Goal: Task Accomplishment & Management: Complete application form

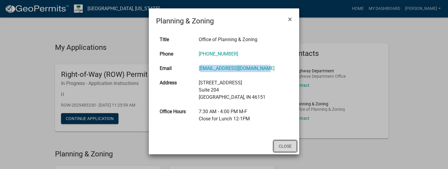
click at [279, 143] on button "Close" at bounding box center [285, 146] width 23 height 11
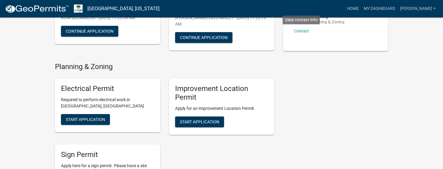
scroll to position [90, 0]
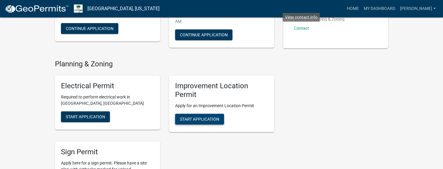
click at [205, 118] on span "Start Application" at bounding box center [199, 119] width 39 height 5
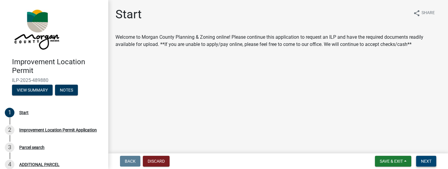
click at [422, 164] on span "Next" at bounding box center [426, 161] width 11 height 5
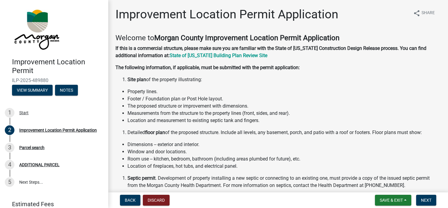
click at [329, 62] on div "Welcome to [GEOGRAPHIC_DATA] Improvement Location Permit Application If this is…" at bounding box center [277, 168] width 325 height 268
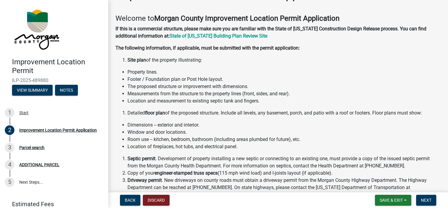
scroll to position [30, 0]
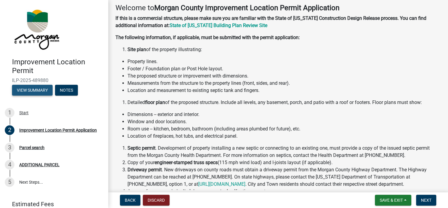
click at [43, 92] on button "View Summary" at bounding box center [32, 90] width 41 height 11
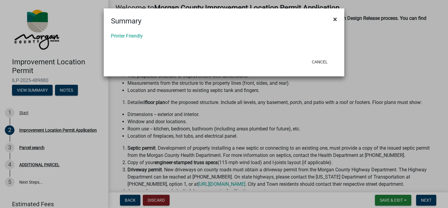
click at [336, 18] on span "×" at bounding box center [335, 19] width 4 height 8
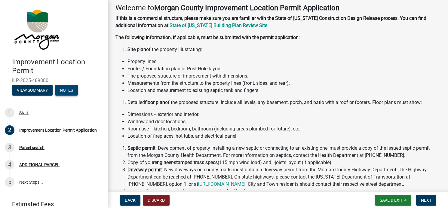
click at [68, 93] on button "Notes" at bounding box center [66, 90] width 23 height 11
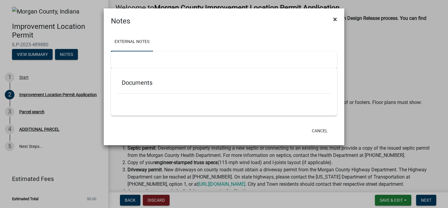
click at [336, 18] on span "×" at bounding box center [335, 19] width 4 height 8
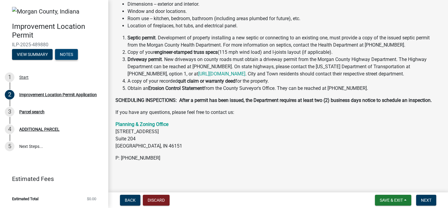
scroll to position [148, 0]
click at [418, 169] on button "Next" at bounding box center [426, 200] width 20 height 11
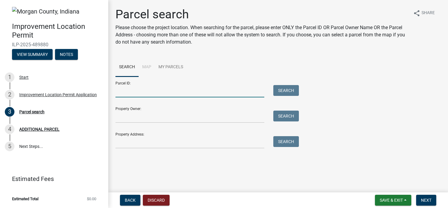
click at [147, 94] on input "Parcel ID:" at bounding box center [189, 91] width 149 height 12
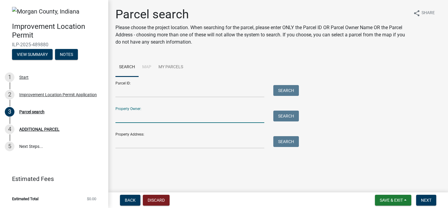
click at [144, 119] on input "Property Owner:" at bounding box center [189, 117] width 149 height 12
type input "[PERSON_NAME]"
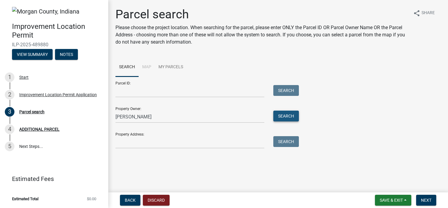
click at [296, 114] on button "Search" at bounding box center [286, 116] width 26 height 11
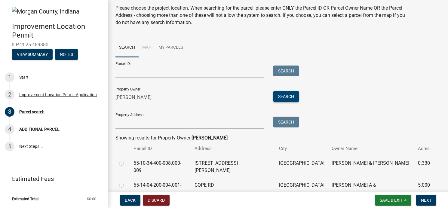
scroll to position [38, 0]
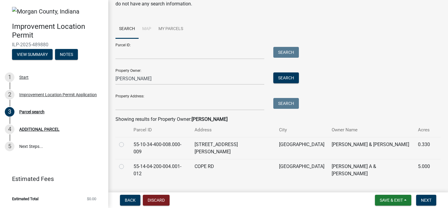
click at [126, 163] on label at bounding box center [126, 163] width 0 height 0
click at [126, 163] on input "radio" at bounding box center [128, 165] width 4 height 4
radio input "true"
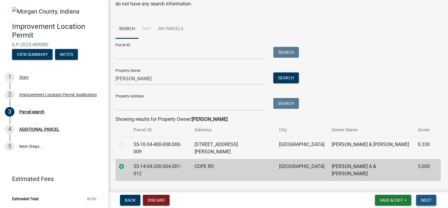
click at [431, 169] on span "Next" at bounding box center [426, 200] width 11 height 5
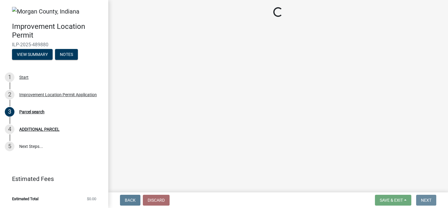
scroll to position [0, 0]
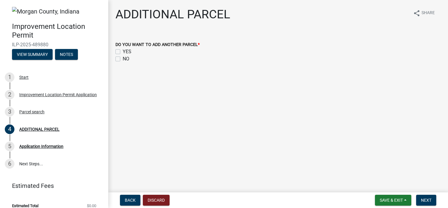
click at [123, 59] on label "NO" at bounding box center [126, 58] width 7 height 7
click at [123, 59] on input "NO" at bounding box center [125, 57] width 4 height 4
checkbox input "true"
checkbox input "false"
checkbox input "true"
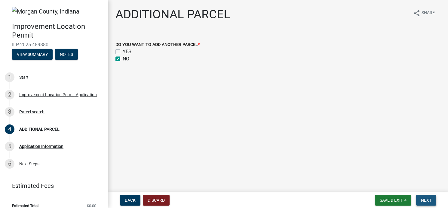
click at [422, 169] on span "Next" at bounding box center [426, 200] width 11 height 5
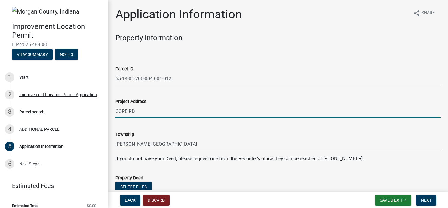
click at [161, 113] on input "COPE RD" at bounding box center [277, 111] width 325 height 12
drag, startPoint x: 161, startPoint y: 113, endPoint x: 81, endPoint y: 115, distance: 79.7
click at [81, 115] on div "Improvement Location Permit ILP-2025-489880 View Summary Notes 1 Start 2 Improv…" at bounding box center [224, 104] width 448 height 208
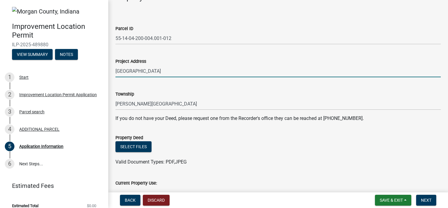
scroll to position [90, 0]
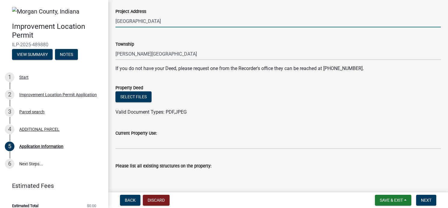
type input "[GEOGRAPHIC_DATA]"
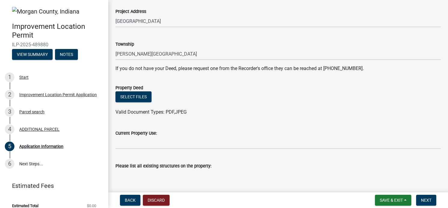
click at [148, 150] on wm-data-entity-input "Current Property Use:" at bounding box center [277, 137] width 325 height 33
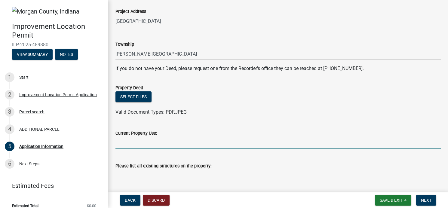
click at [147, 148] on input "Current Property Use:" at bounding box center [277, 143] width 325 height 12
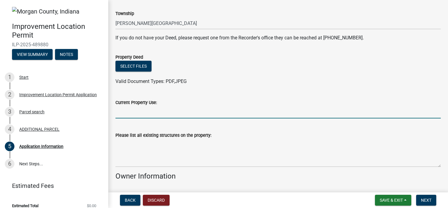
scroll to position [150, 0]
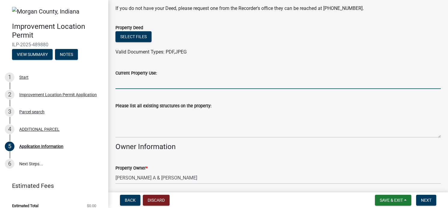
click at [160, 84] on input "Current Property Use:" at bounding box center [277, 83] width 325 height 12
type input "No Use"
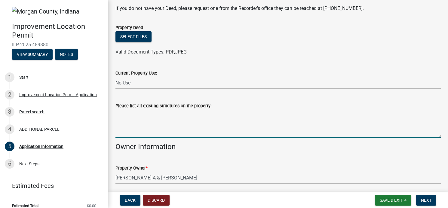
click at [130, 134] on textarea "Please list all existing structures on the property:" at bounding box center [277, 123] width 325 height 28
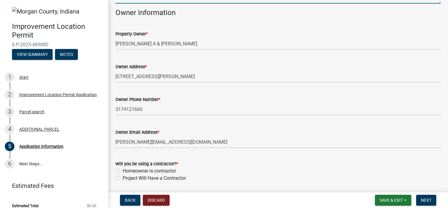
scroll to position [305, 0]
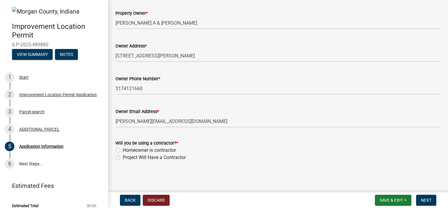
type textarea "N/A"
click at [164, 149] on label "Homeowner is contractor" at bounding box center [149, 150] width 53 height 7
click at [127, 149] on input "Homeowner is contractor" at bounding box center [125, 149] width 4 height 4
radio input "true"
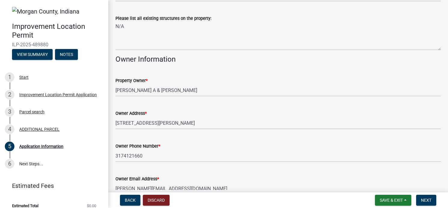
scroll to position [155, 0]
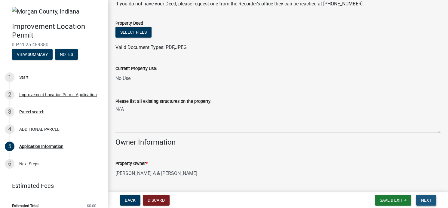
click at [430, 169] on span "Next" at bounding box center [426, 200] width 11 height 5
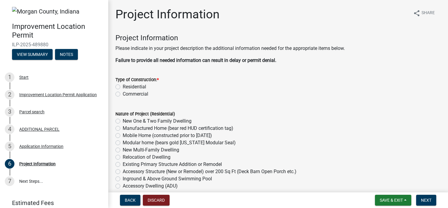
click at [131, 86] on label "Residential" at bounding box center [134, 86] width 23 height 7
click at [127, 86] on input "Residential" at bounding box center [125, 85] width 4 height 4
radio input "true"
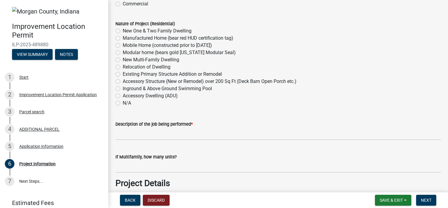
scroll to position [60, 0]
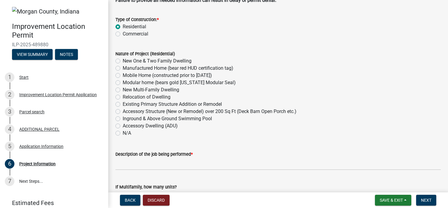
click at [227, 66] on label "Manufactured Home (bear red HUD certification tag)" at bounding box center [178, 68] width 111 height 7
click at [127, 66] on input "Manufactured Home (bear red HUD certification tag)" at bounding box center [125, 67] width 4 height 4
radio input "true"
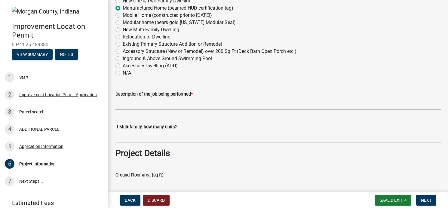
scroll to position [90, 0]
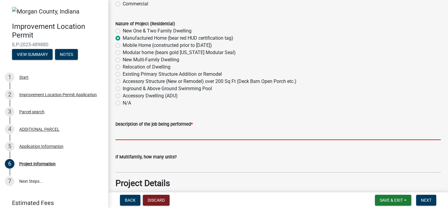
click at [132, 136] on input "Description of the job being performed *" at bounding box center [277, 134] width 325 height 12
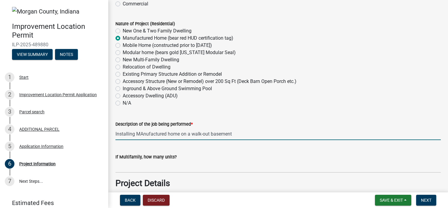
click at [143, 133] on input "Installing MAnufactured home on a walk-out basement" at bounding box center [277, 134] width 325 height 12
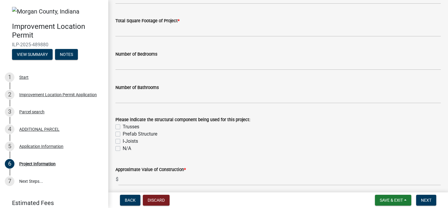
scroll to position [481, 0]
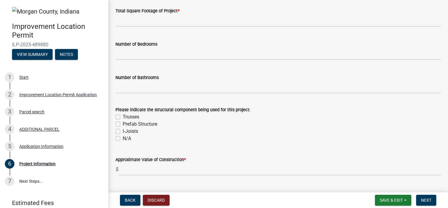
type input "Installing Manufactured home on a walk-out basement"
click at [149, 123] on label "Prefab Structure" at bounding box center [140, 124] width 35 height 7
click at [127, 123] on input "Prefab Structure" at bounding box center [125, 123] width 4 height 4
checkbox input "true"
checkbox input "false"
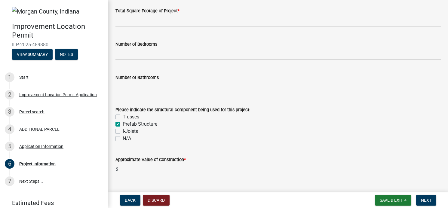
checkbox input "true"
checkbox input "false"
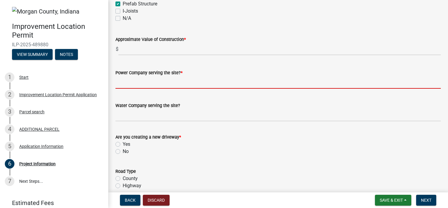
click at [181, 81] on input "Power Company serving the site? *" at bounding box center [277, 82] width 325 height 12
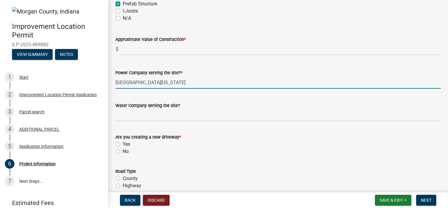
type input "[GEOGRAPHIC_DATA][US_STATE]"
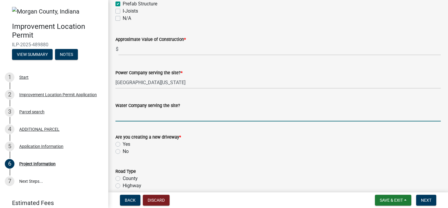
click at [123, 144] on label "Yes" at bounding box center [127, 144] width 8 height 7
click at [123, 144] on input "Yes" at bounding box center [125, 143] width 4 height 4
radio input "true"
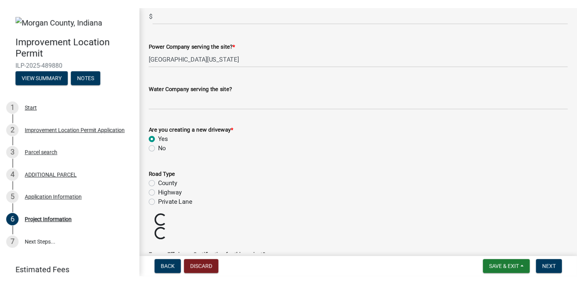
scroll to position [691, 0]
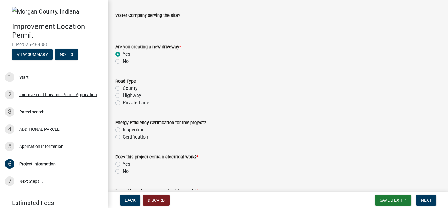
click at [123, 89] on label "County" at bounding box center [130, 88] width 15 height 7
click at [123, 89] on input "County" at bounding box center [125, 87] width 4 height 4
radio input "true"
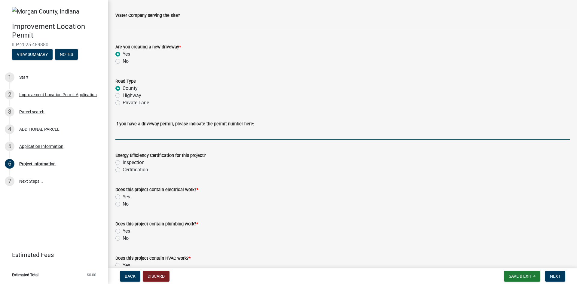
click at [166, 134] on input "If you have a driveway permit, please indicate the permit number here:" at bounding box center [342, 133] width 455 height 12
paste input "DW-2025-132"
type input "DW-2025-132"
click at [141, 163] on label "Inspection" at bounding box center [134, 162] width 22 height 7
click at [127, 163] on input "Inspection" at bounding box center [125, 161] width 4 height 4
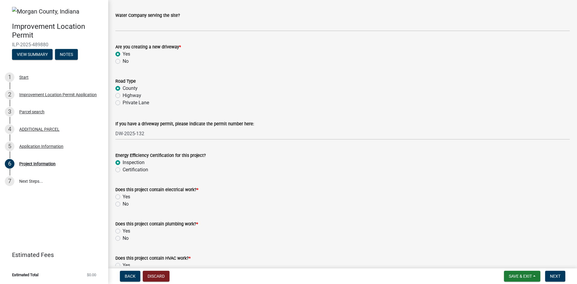
radio input "true"
click at [123, 169] on label "Yes" at bounding box center [127, 196] width 8 height 7
click at [123, 169] on input "Yes" at bounding box center [125, 195] width 4 height 4
radio input "true"
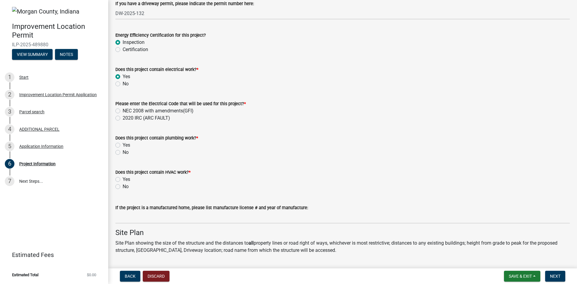
click at [123, 143] on label "Yes" at bounding box center [127, 145] width 8 height 7
click at [123, 143] on input "Yes" at bounding box center [125, 144] width 4 height 4
radio input "true"
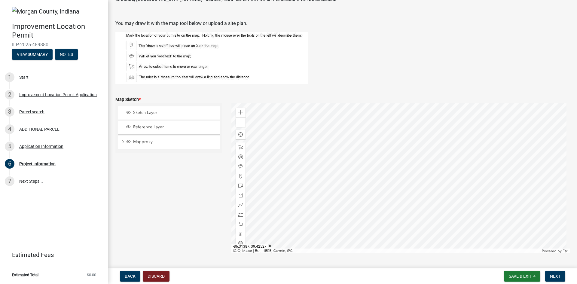
scroll to position [1142, 0]
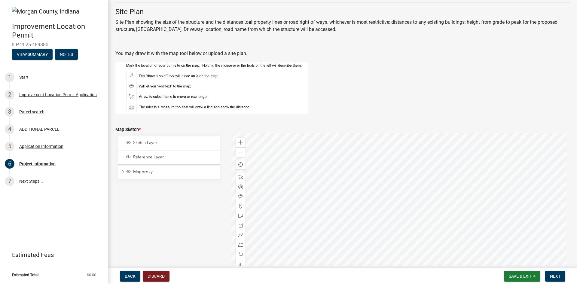
click at [448, 105] on figure at bounding box center [342, 88] width 455 height 52
click at [427, 169] on div at bounding box center [400, 208] width 339 height 150
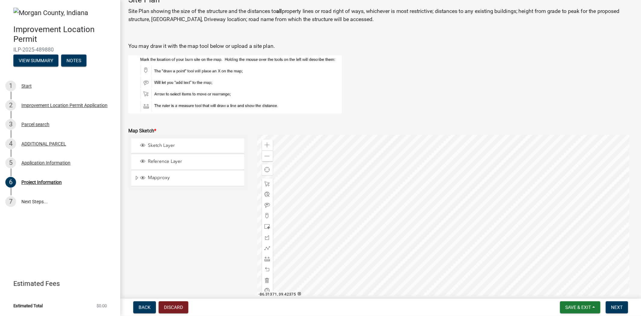
scroll to position [1209, 0]
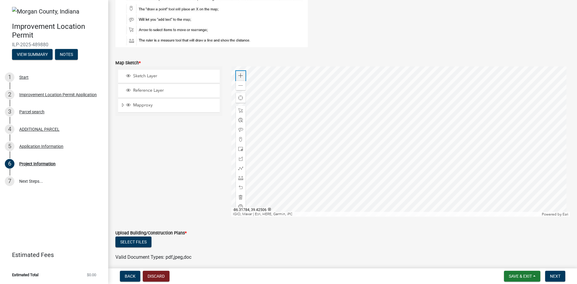
click at [237, 72] on div "Zoom in" at bounding box center [241, 76] width 10 height 10
click at [356, 159] on div at bounding box center [400, 141] width 339 height 150
click at [240, 85] on span at bounding box center [240, 85] width 5 height 5
